Goal: Navigation & Orientation: Find specific page/section

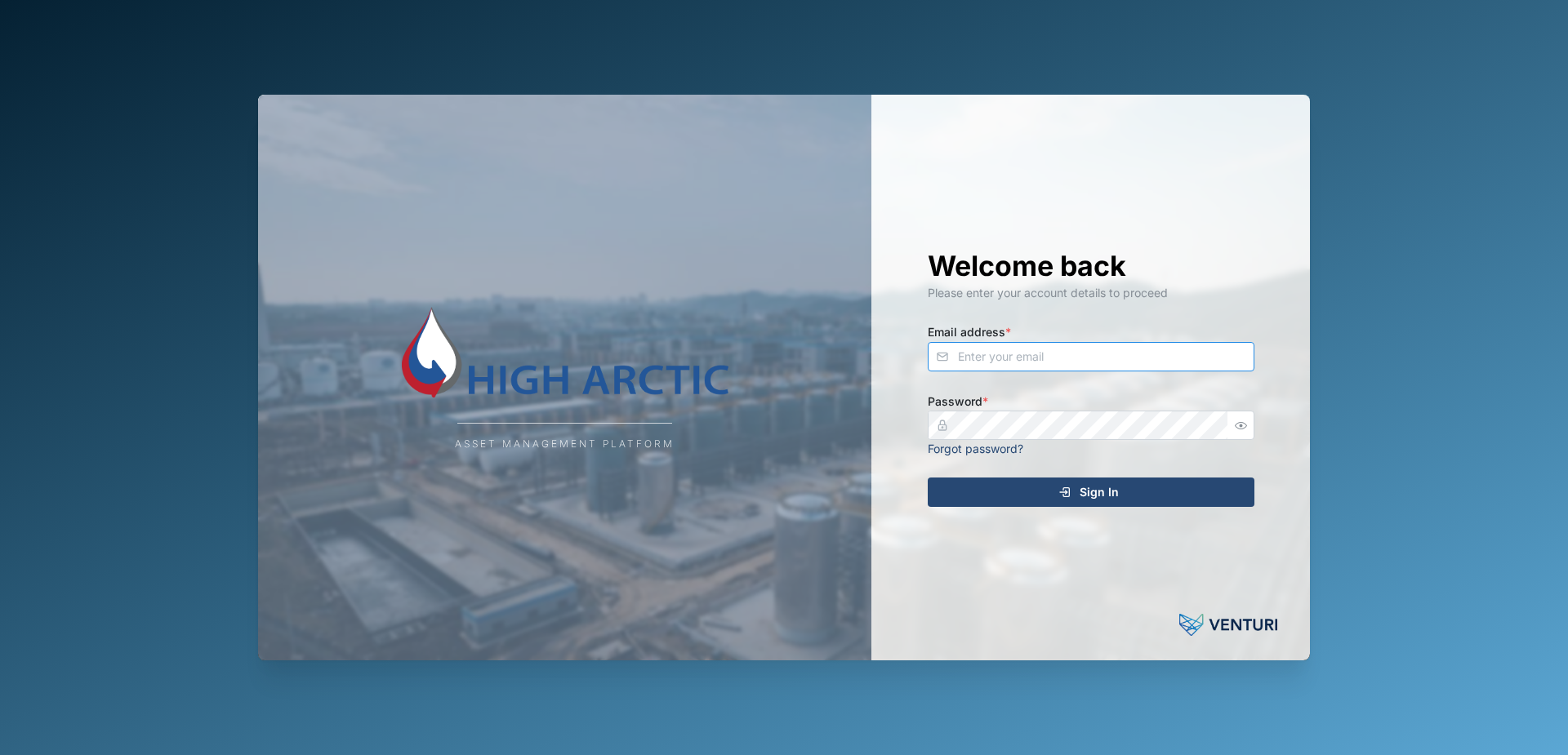
click at [1017, 366] on input "Email address *" at bounding box center [1090, 356] width 327 height 29
type input "[PERSON_NAME][EMAIL_ADDRESS][PERSON_NAME][DOMAIN_NAME]"
click at [1068, 492] on icon "submit" at bounding box center [1065, 492] width 13 height 13
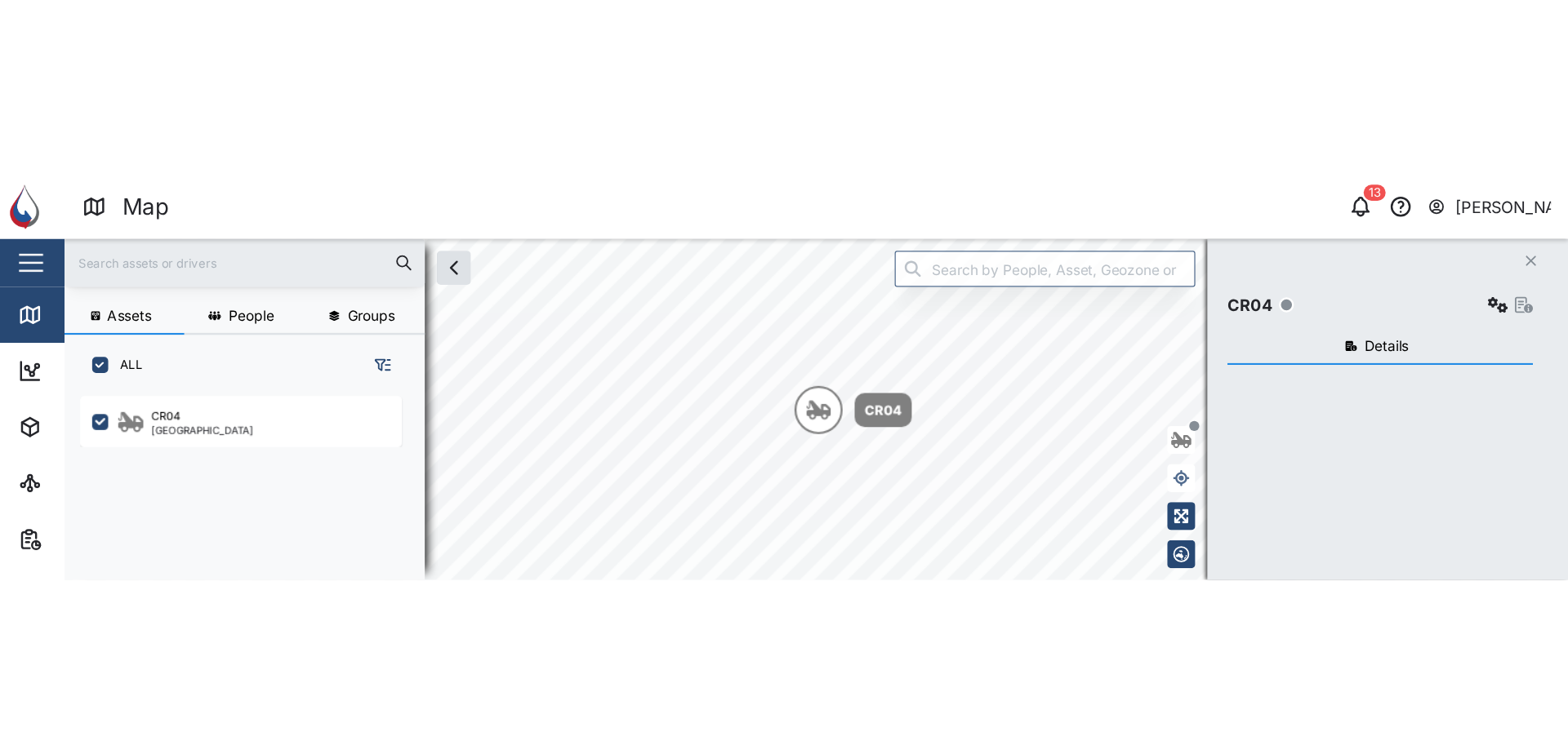
scroll to position [130, 256]
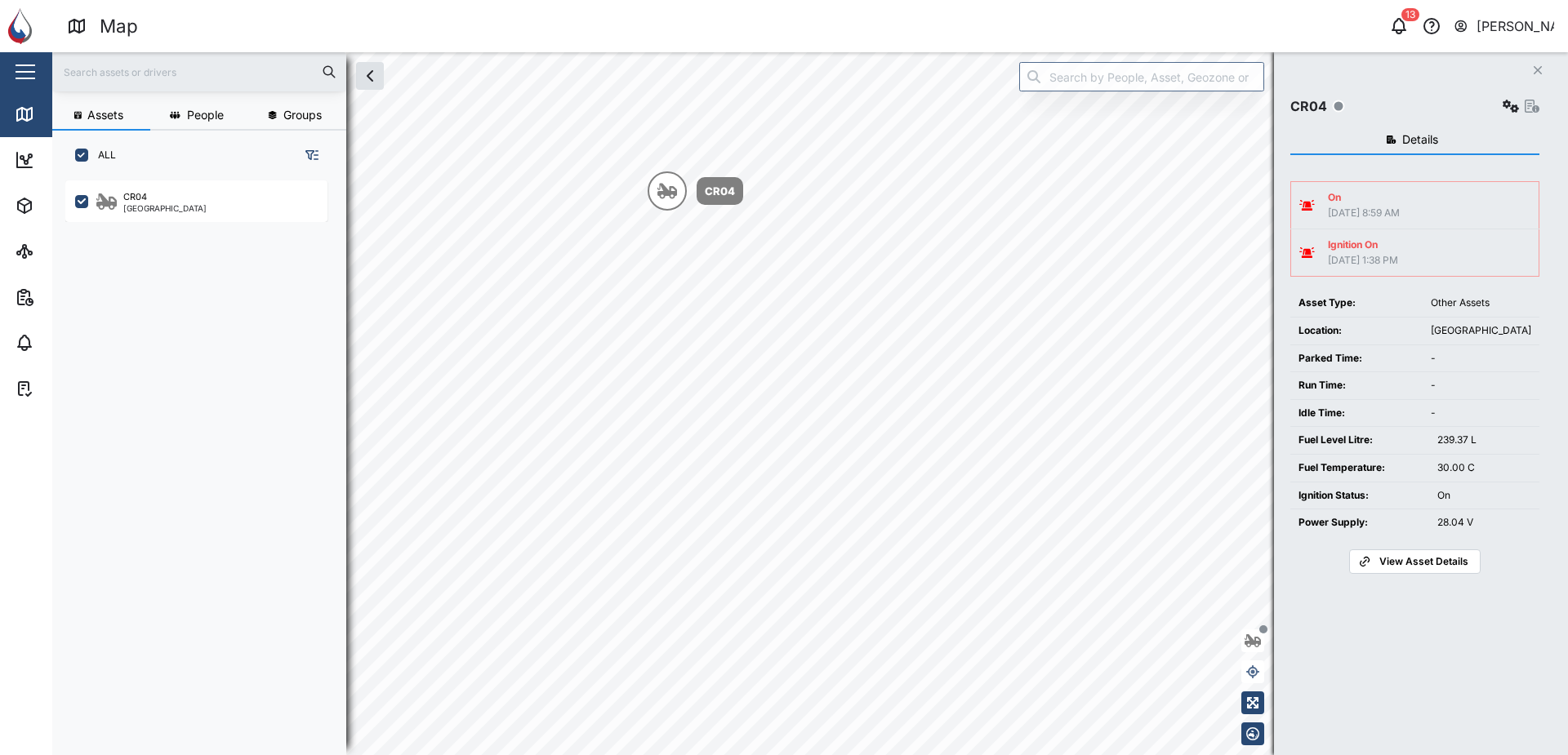
scroll to position [555, 256]
